Goal: Task Accomplishment & Management: Manage account settings

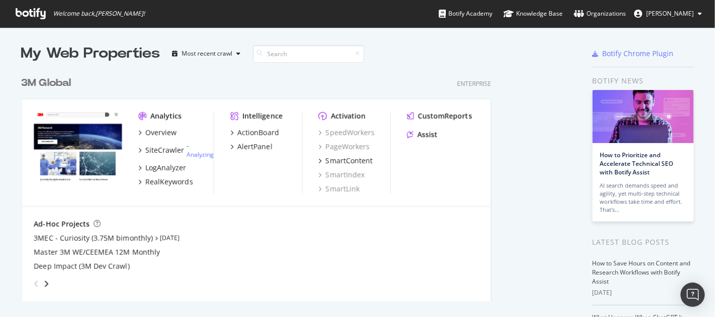
scroll to position [308, 698]
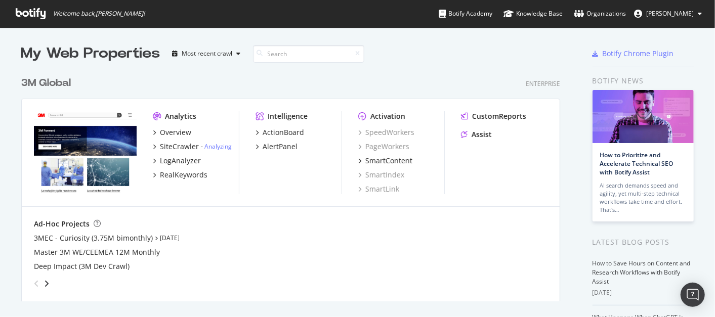
click at [643, 16] on span "[PERSON_NAME]" at bounding box center [670, 13] width 48 height 9
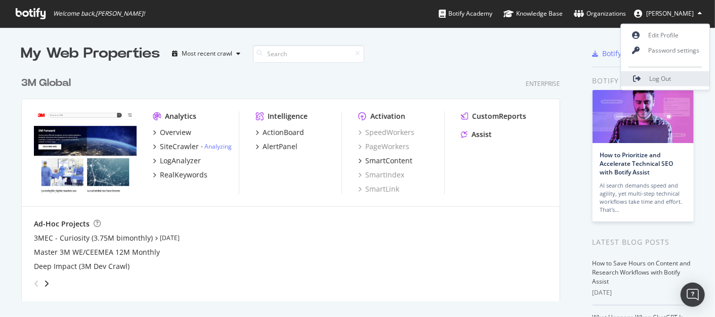
click at [643, 77] on span "Log Out" at bounding box center [661, 78] width 22 height 9
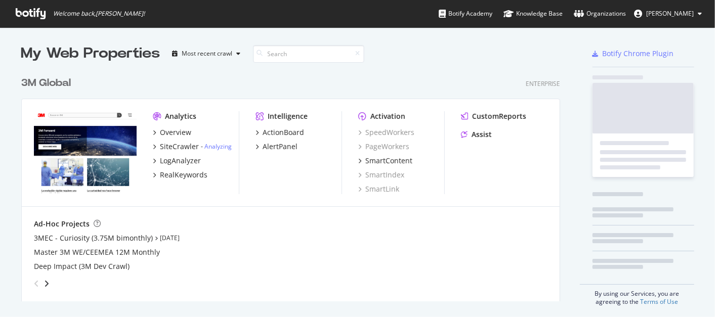
scroll to position [229, 538]
